Goal: Information Seeking & Learning: Learn about a topic

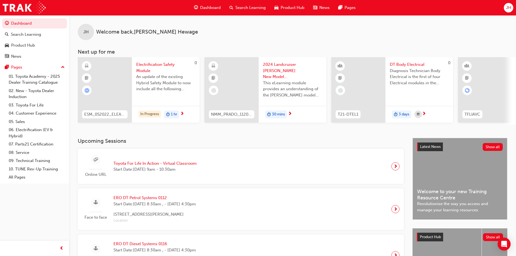
click at [390, 167] on div "Online URL Toyota For Life In Action - Virtual Classroom Start Date: [DATE] 9am…" at bounding box center [240, 166] width 317 height 27
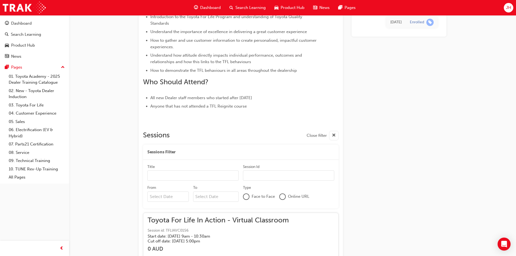
scroll to position [1109, 0]
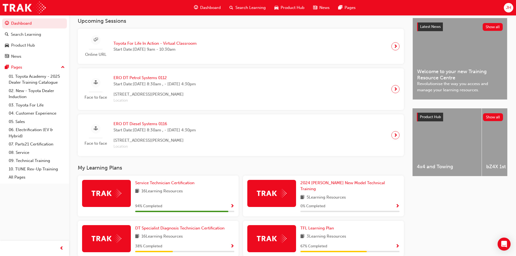
scroll to position [189, 0]
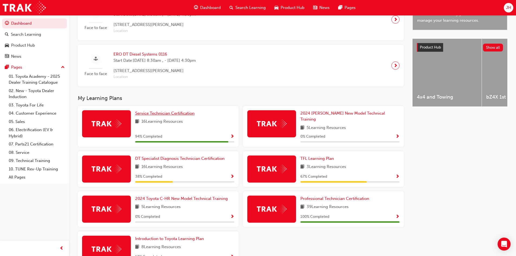
click at [151, 114] on span "Service Technician Certification" at bounding box center [164, 113] width 59 height 5
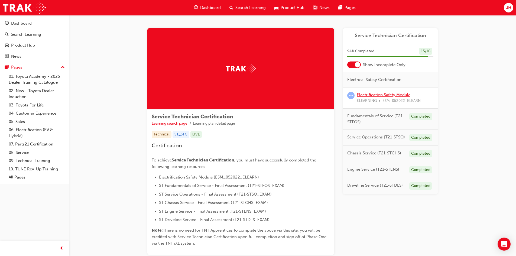
click at [377, 93] on link "Electrification Safety Module" at bounding box center [383, 94] width 54 height 5
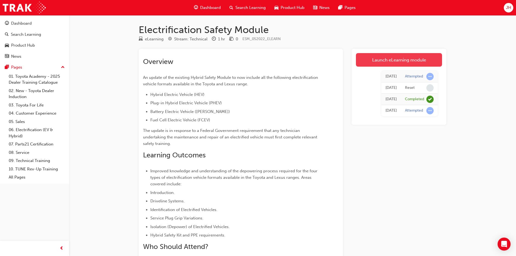
click at [377, 62] on link "Launch eLearning module" at bounding box center [399, 60] width 86 height 14
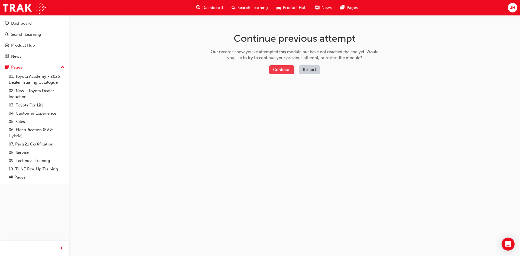
click at [277, 71] on button "Continue" at bounding box center [281, 69] width 25 height 9
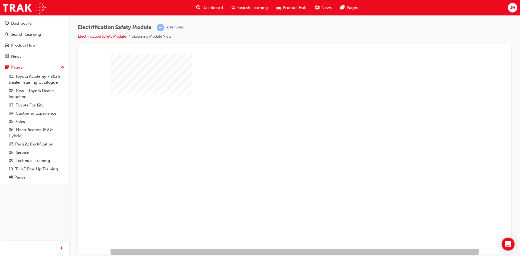
click at [279, 135] on div "play" at bounding box center [279, 135] width 0 height 0
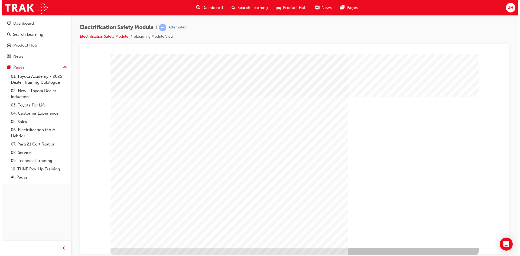
scroll to position [0, 0]
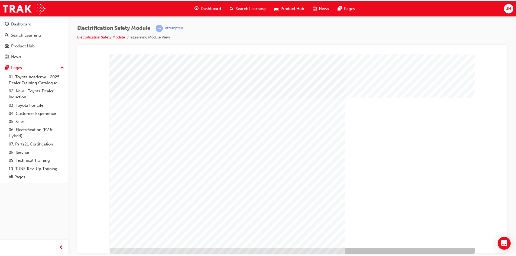
scroll to position [0, 0]
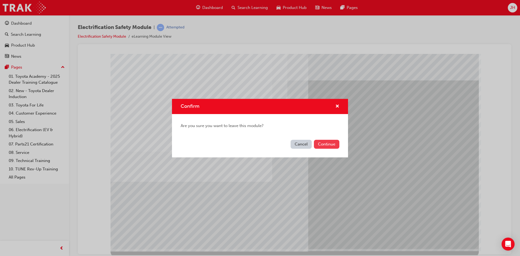
click at [324, 147] on button "Continue" at bounding box center [326, 144] width 25 height 9
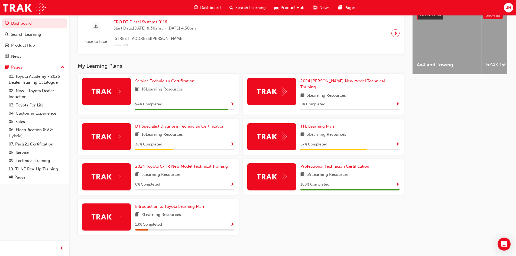
scroll to position [224, 0]
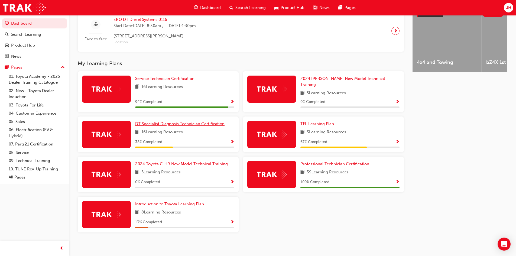
click at [150, 121] on span "DT Specialist Diagnosis Technician Certification" at bounding box center [179, 123] width 89 height 5
